Goal: Register for event/course

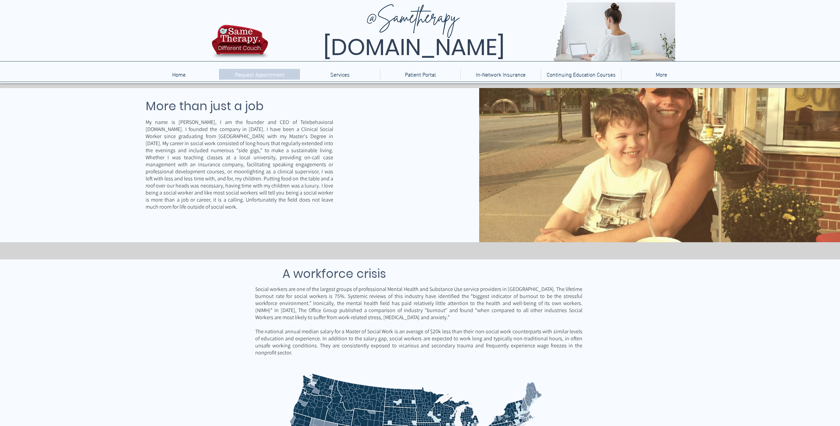
click at [271, 76] on p "Request Appointment" at bounding box center [260, 74] width 56 height 11
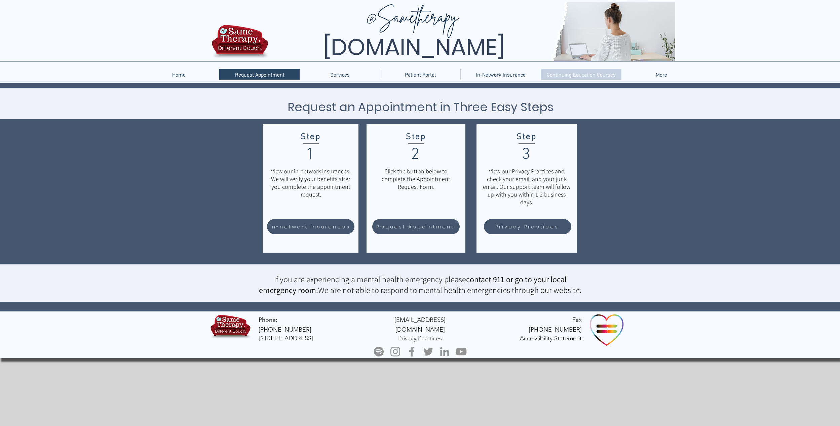
click at [585, 77] on p "Continuing Education Courses" at bounding box center [581, 74] width 76 height 11
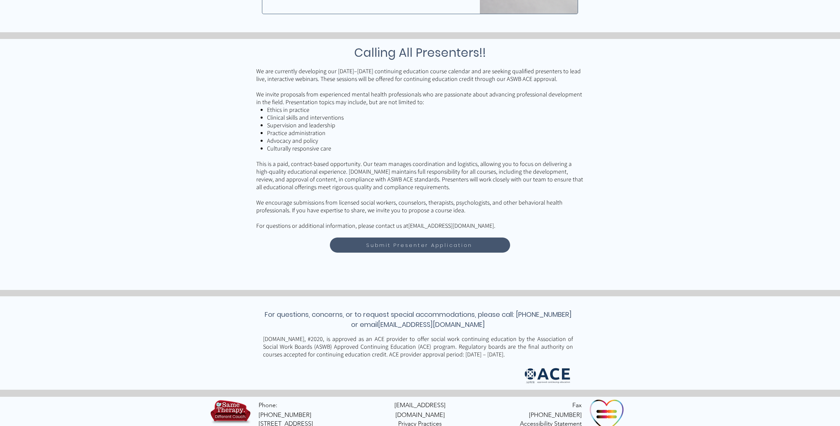
scroll to position [533, 0]
